Goal: Check status

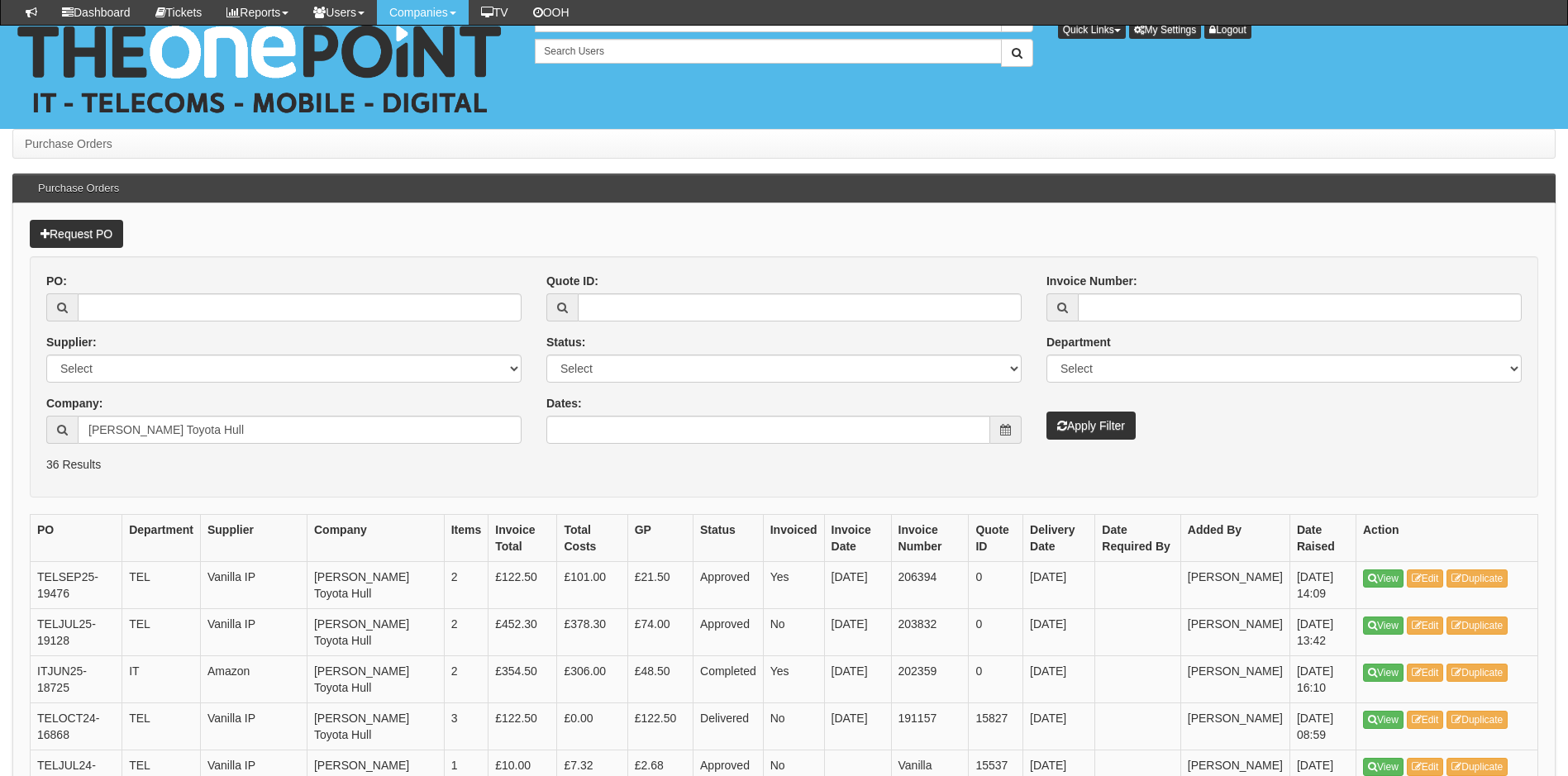
scroll to position [331, 0]
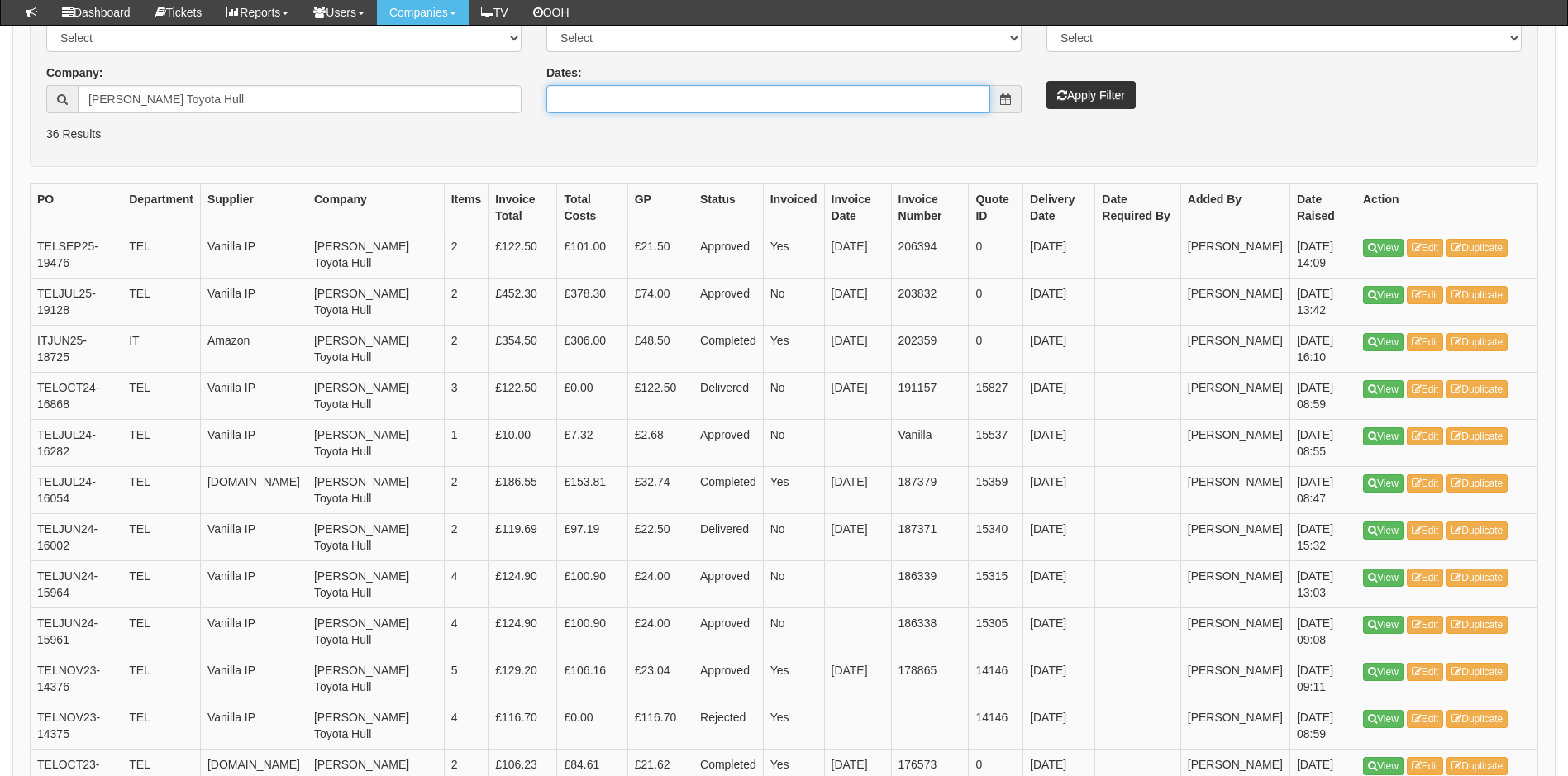
click at [669, 96] on input "Dates:" at bounding box center [768, 99] width 444 height 28
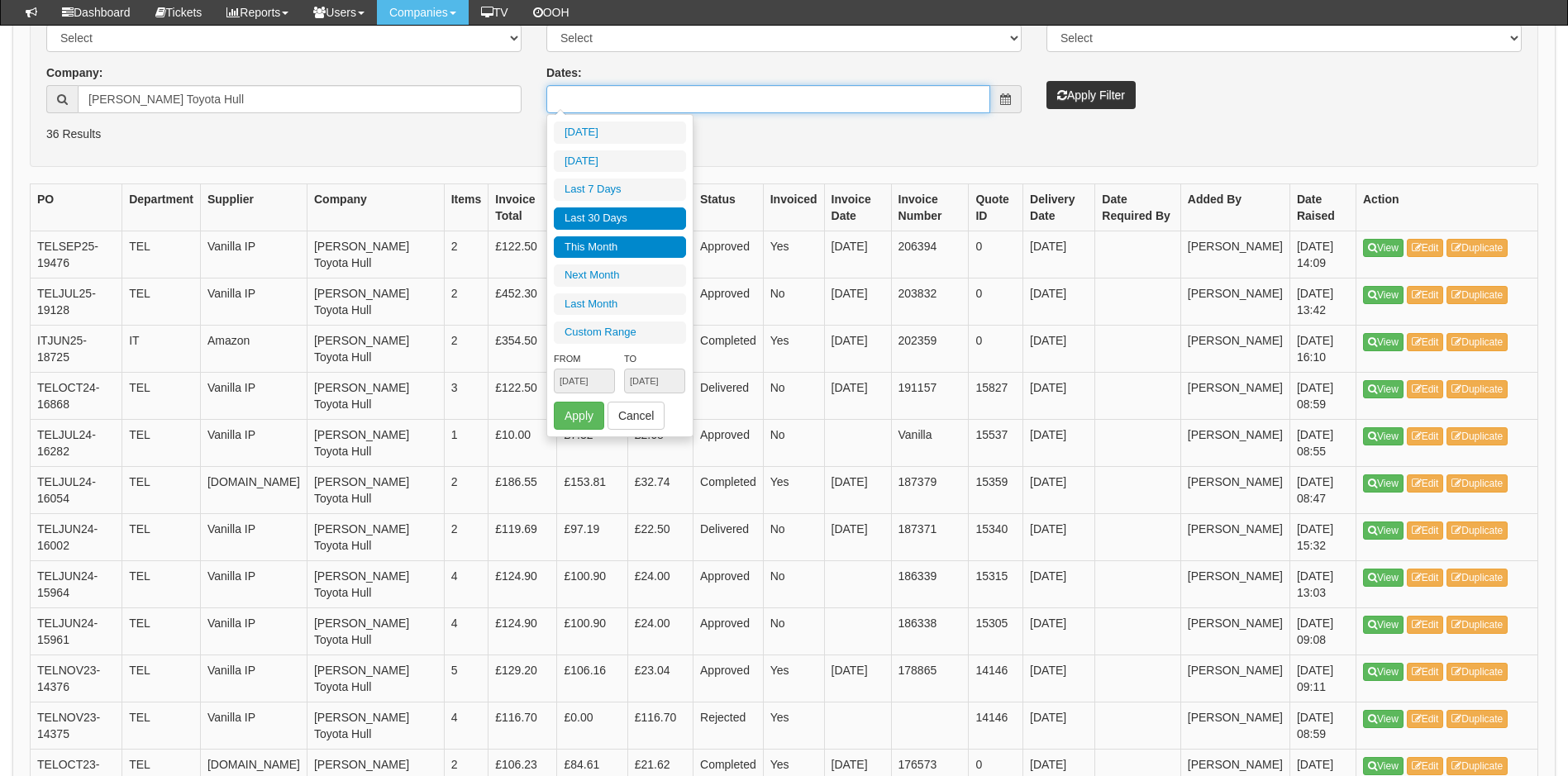
type input "[DATE]"
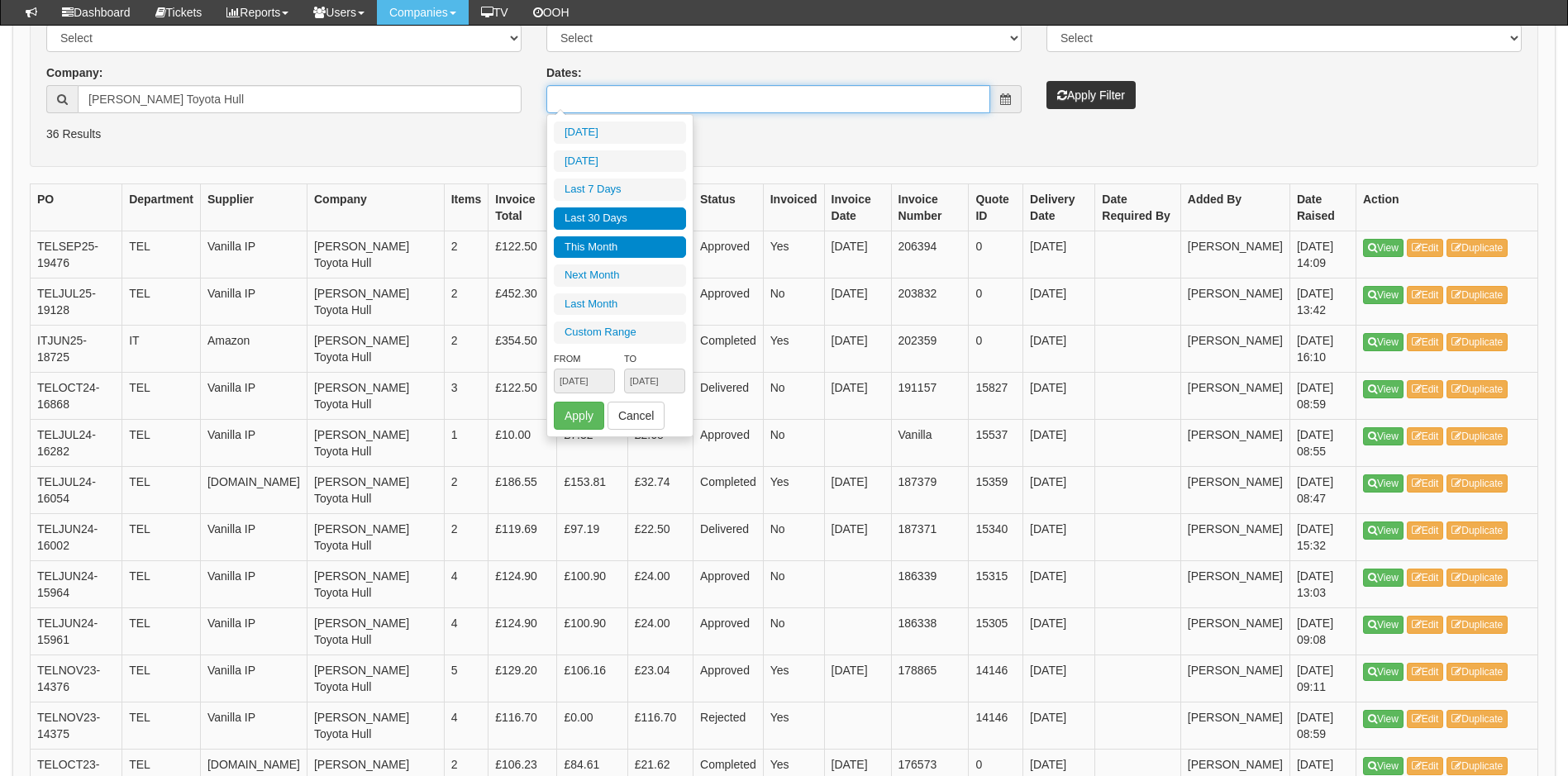
type input "[DATE]"
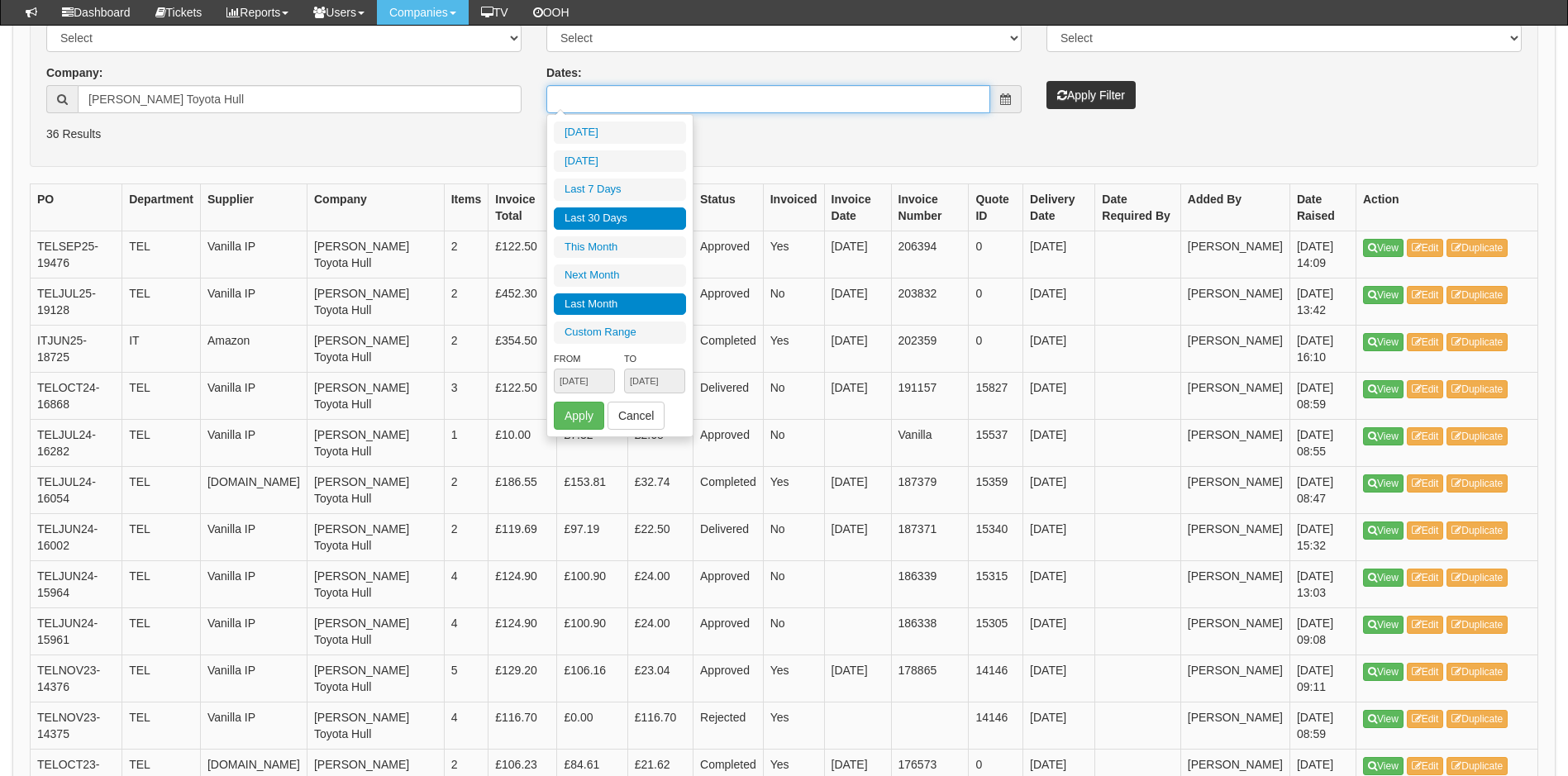
type input "[DATE]"
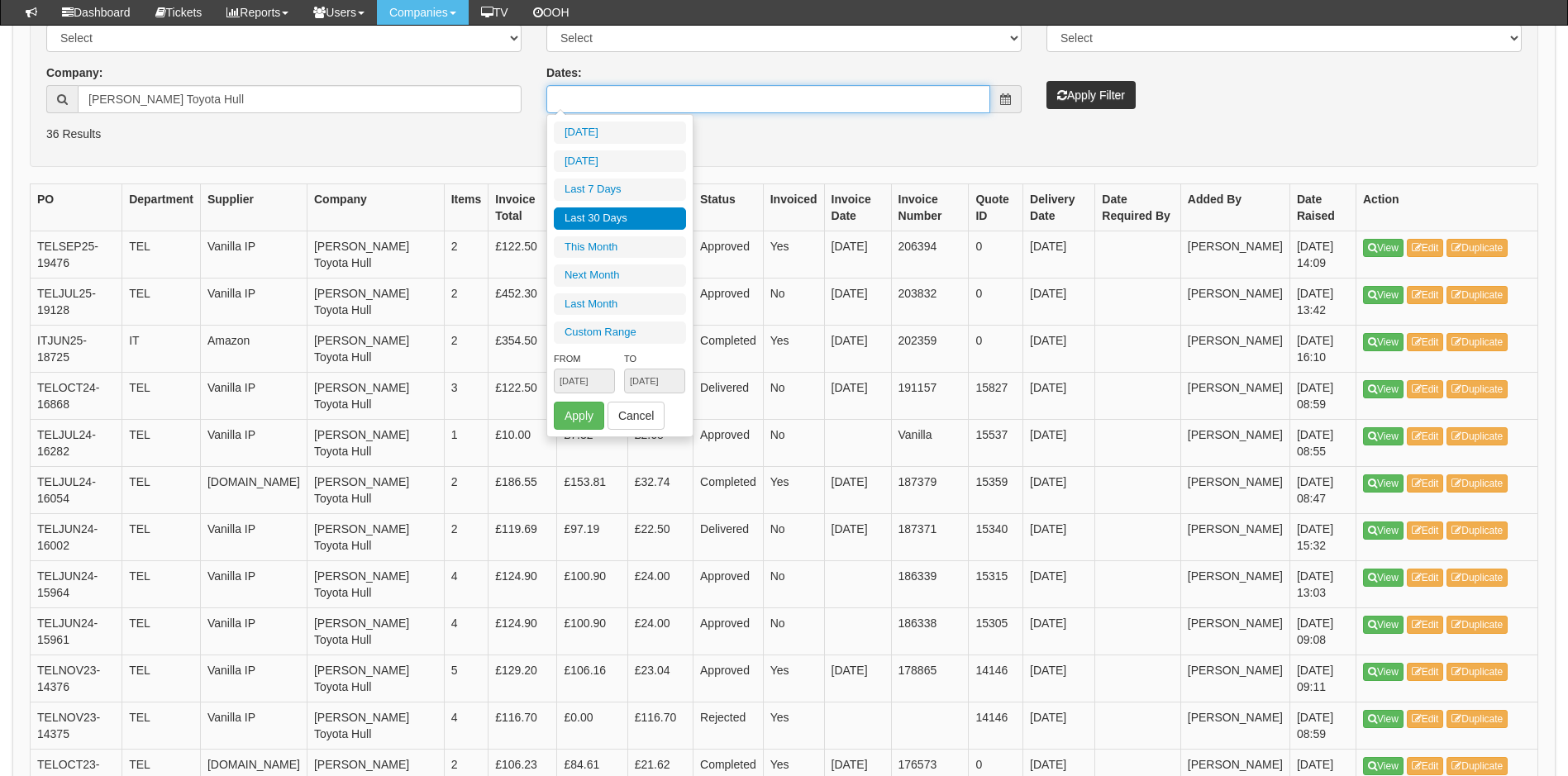
type input "[DATE]"
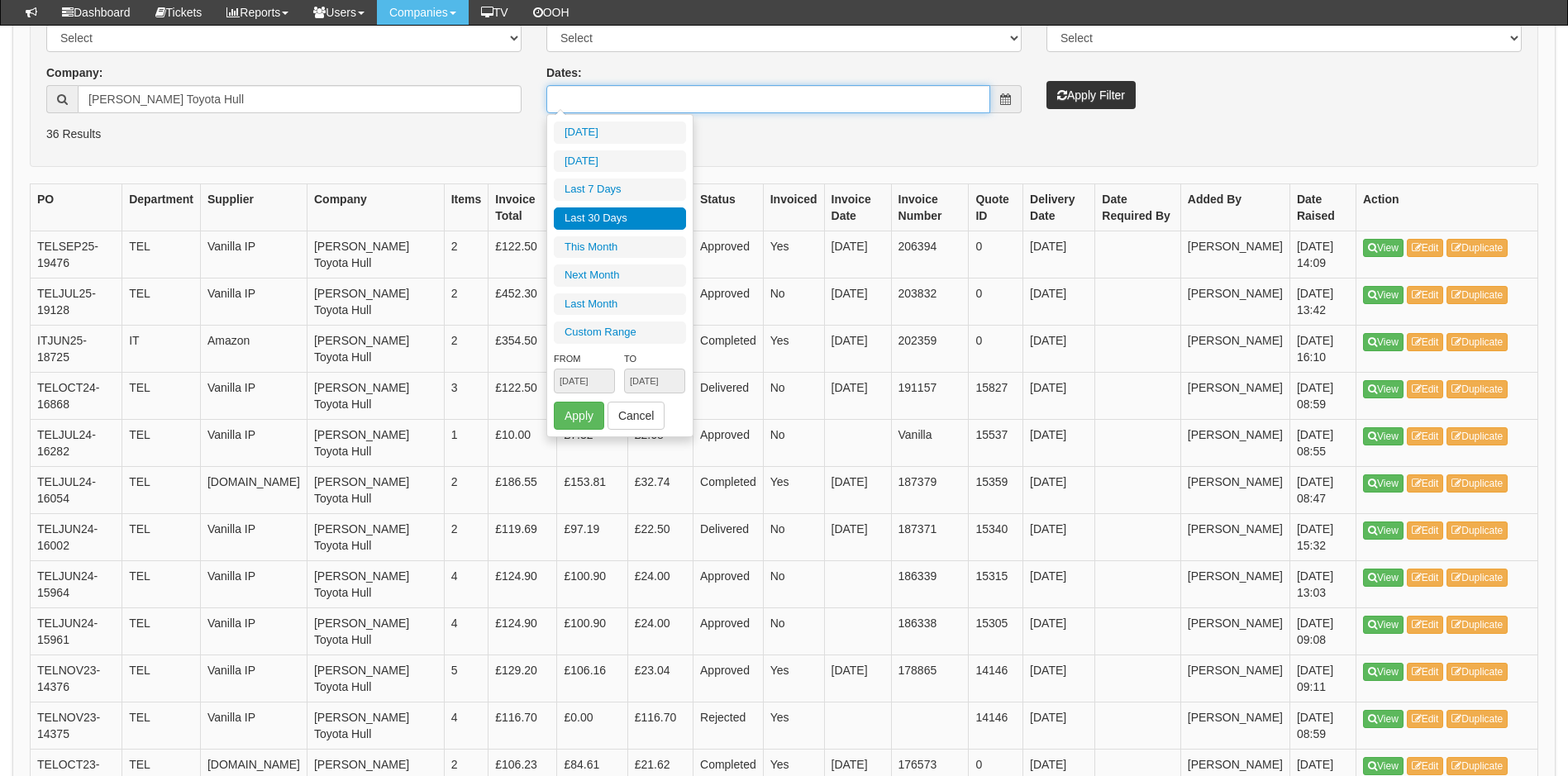
type input "[DATE]"
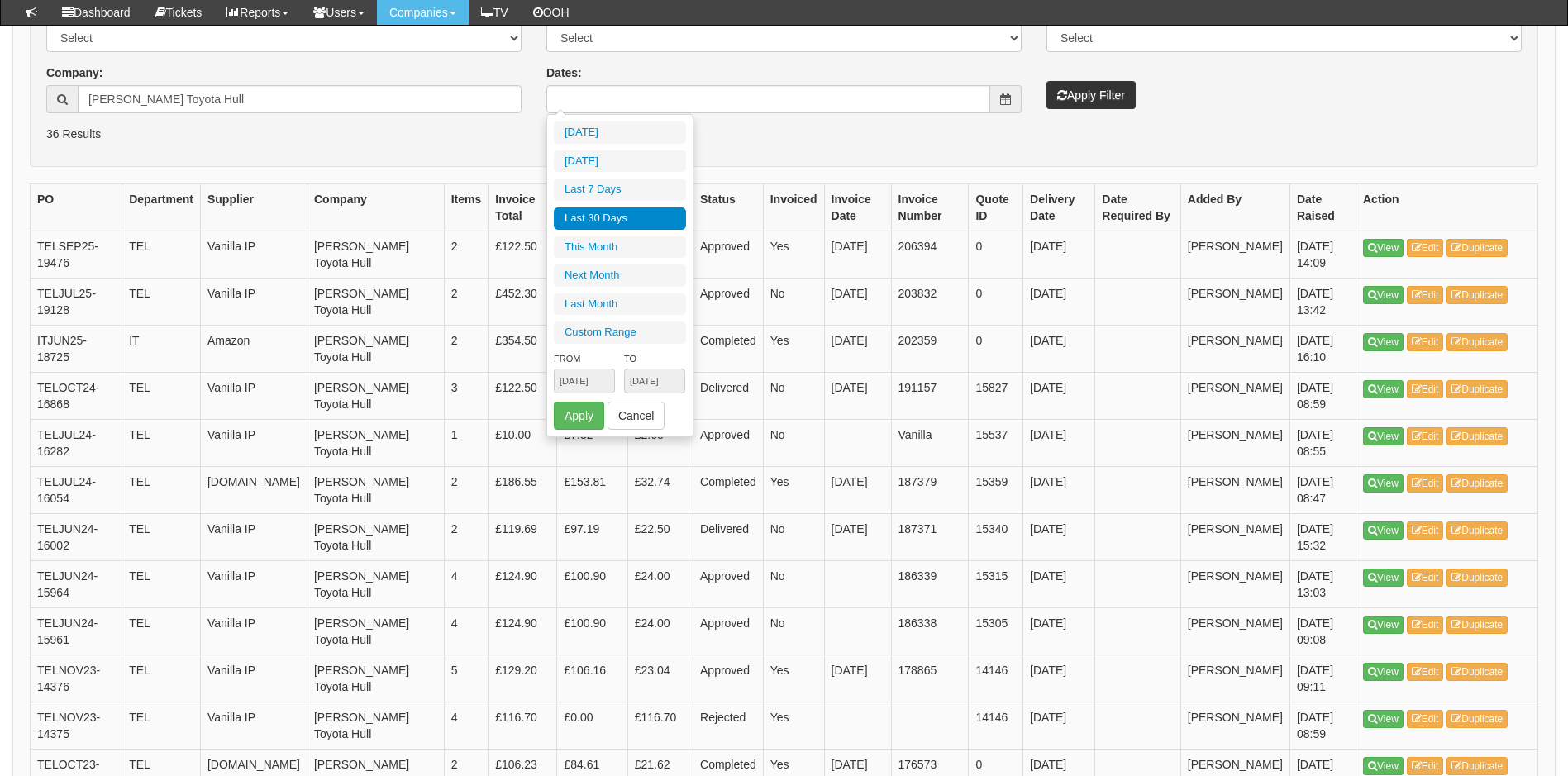
click at [605, 212] on li "Last 30 Days" at bounding box center [620, 218] width 132 height 22
type input "[DATE] - [DATE]"
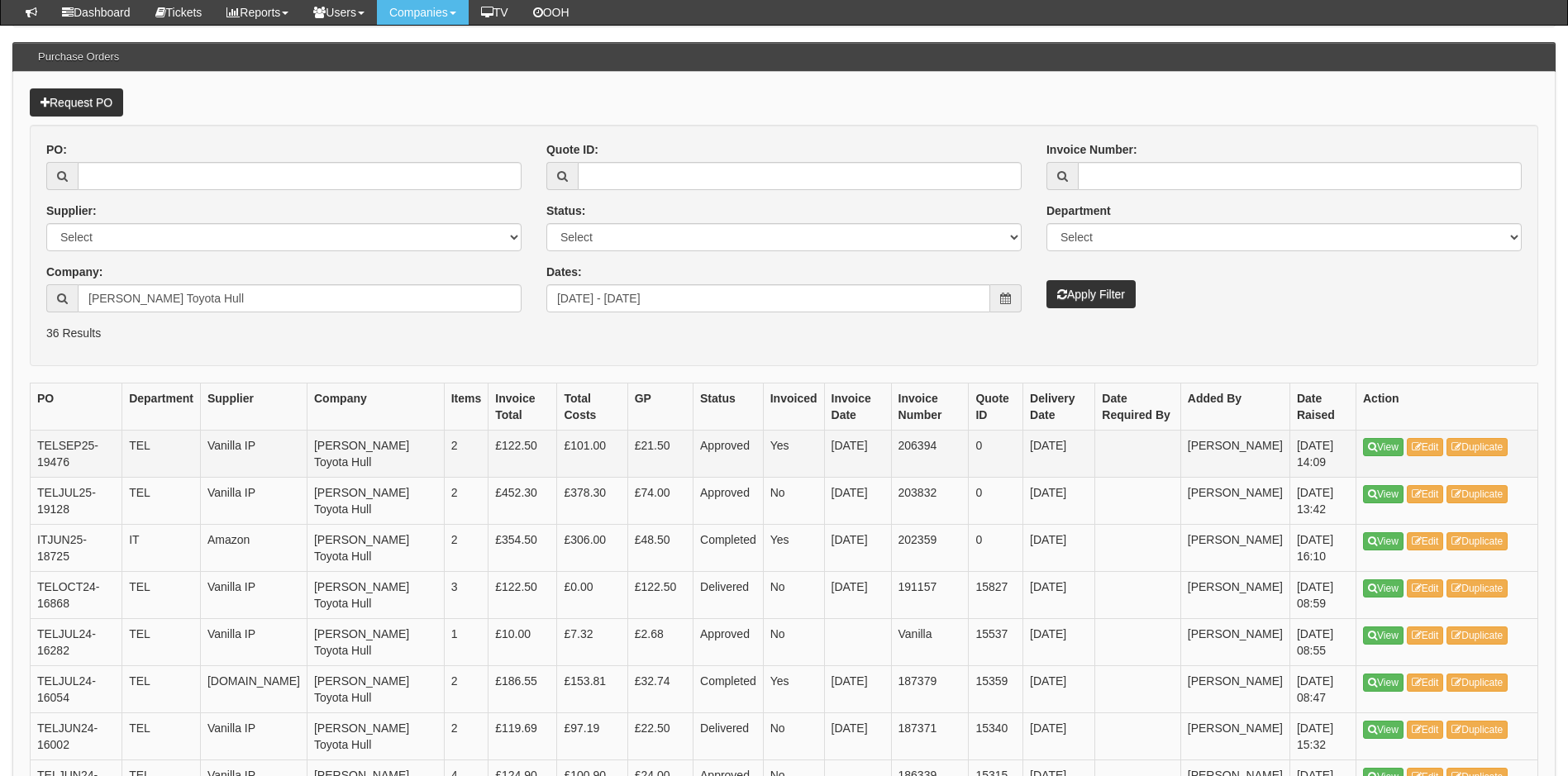
scroll to position [0, 0]
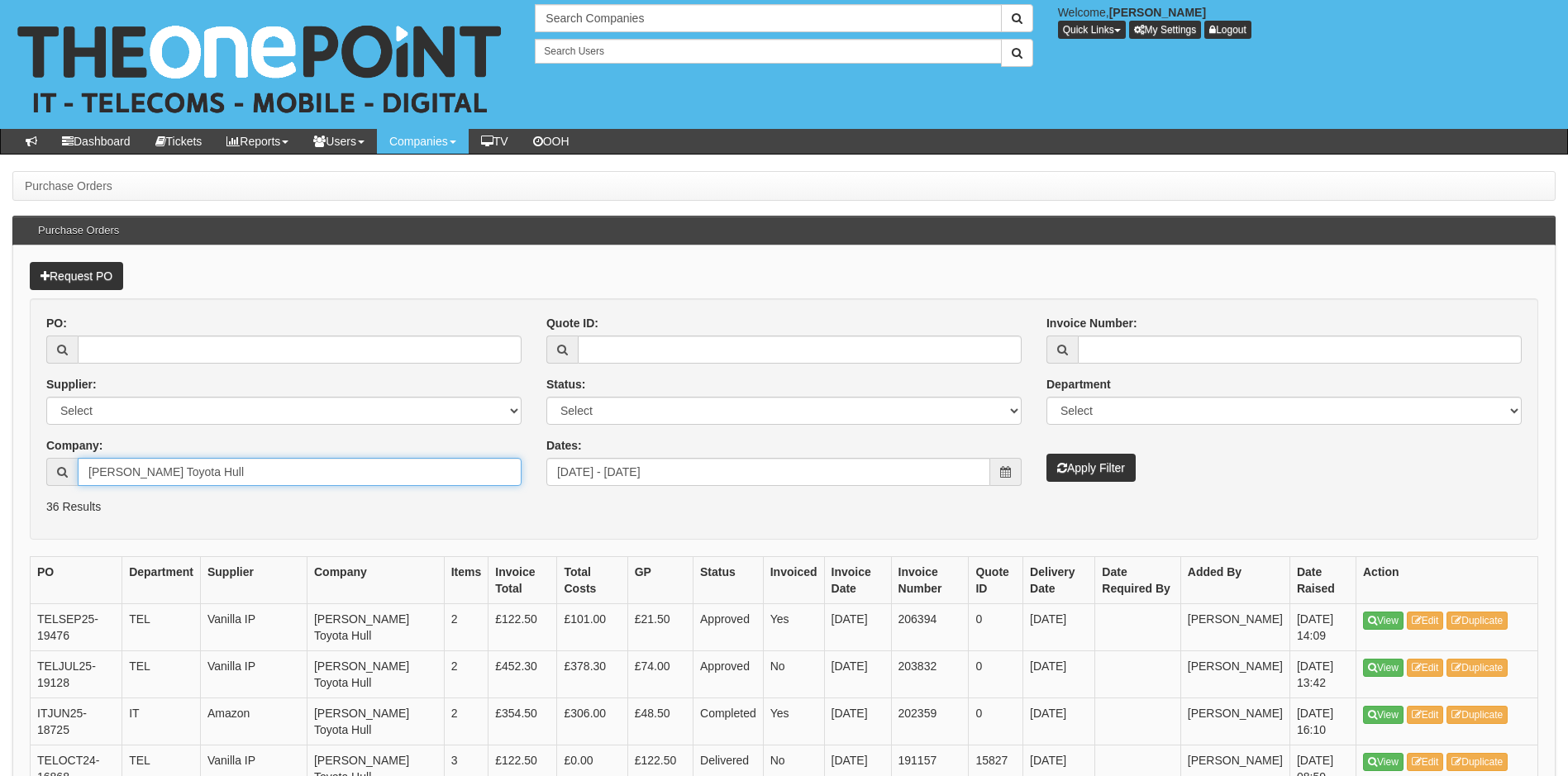
drag, startPoint x: 244, startPoint y: 465, endPoint x: -34, endPoint y: 482, distance: 278.5
click at [1083, 466] on button "Apply Filter" at bounding box center [1091, 467] width 89 height 28
